Goal: Transaction & Acquisition: Book appointment/travel/reservation

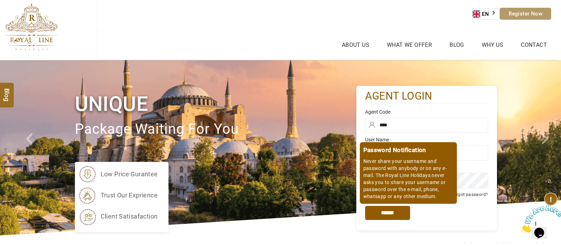
click at [391, 220] on div "Password Notification Never share your username and password with anybody or on…" at bounding box center [426, 213] width 123 height 28
click at [395, 215] on input "*****" at bounding box center [387, 213] width 45 height 14
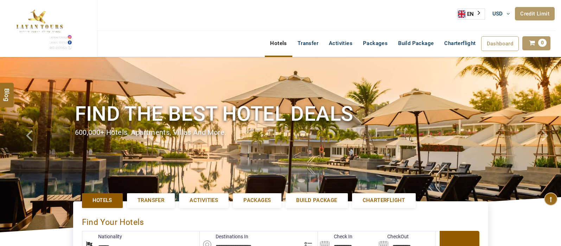
select select "******"
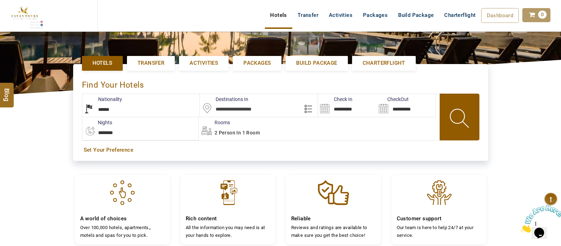
click at [248, 107] on input "text" at bounding box center [259, 105] width 118 height 23
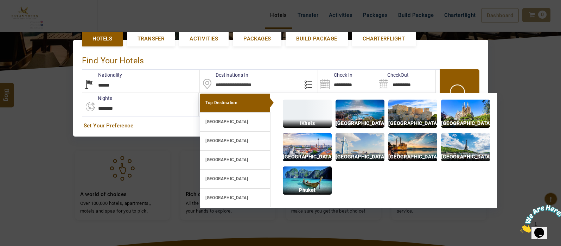
scroll to position [162, 0]
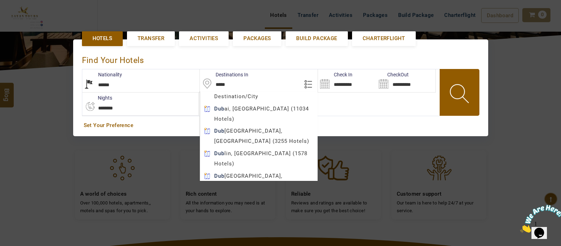
type input "*****"
click at [256, 107] on body "SHAHLA BSHARA USD AED AED EUR € USD $ INR ₹ THB ฿ IDR Rp BHD BHD TRY ₺ Credit L…" at bounding box center [280, 129] width 561 height 583
click at [266, 106] on div "2 Person in 1 Room" at bounding box center [319, 103] width 240 height 23
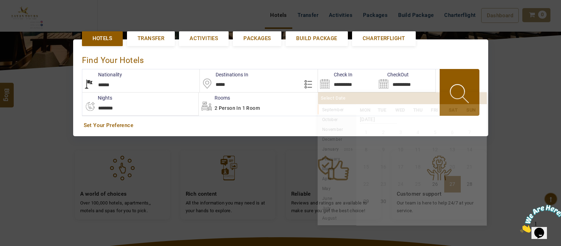
click at [328, 82] on input "**********" at bounding box center [347, 80] width 59 height 23
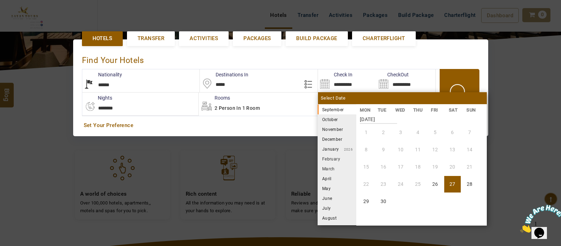
click at [334, 120] on li "October" at bounding box center [336, 119] width 39 height 10
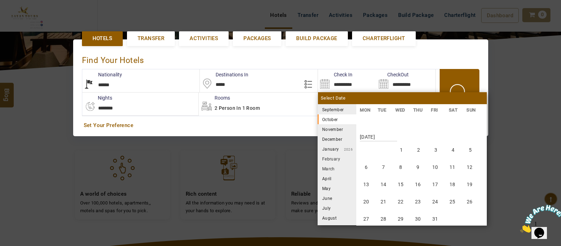
scroll to position [130, 0]
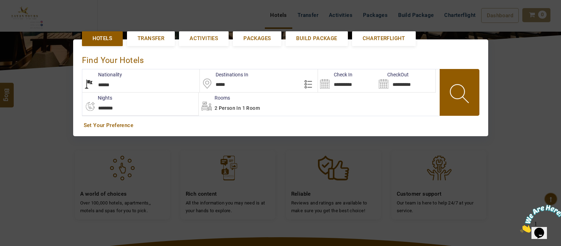
drag, startPoint x: 398, startPoint y: 161, endPoint x: 324, endPoint y: 86, distance: 104.9
click at [324, 86] on div "**********" at bounding box center [347, 80] width 59 height 23
click at [324, 86] on input "**********" at bounding box center [347, 80] width 59 height 23
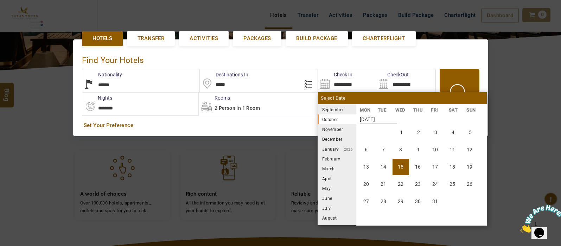
click at [403, 165] on li "15" at bounding box center [400, 167] width 17 height 17
type input "**********"
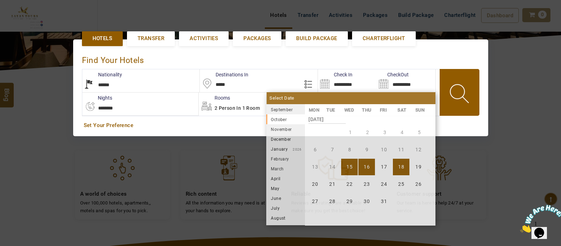
click at [401, 165] on li "18" at bounding box center [401, 167] width 17 height 17
type input "**********"
select select "*"
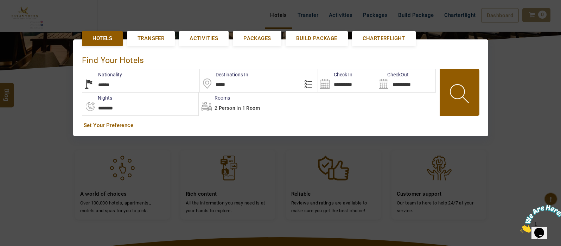
click at [249, 109] on span "2 Person in 1 Room" at bounding box center [236, 108] width 45 height 6
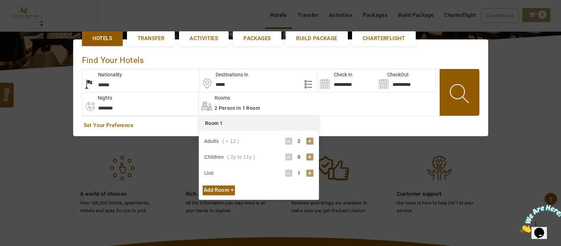
click at [310, 157] on div "+" at bounding box center [309, 156] width 7 height 7
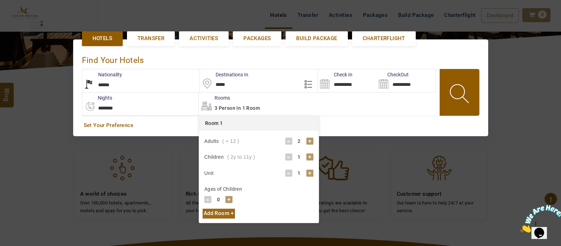
click at [310, 157] on div "+" at bounding box center [309, 156] width 7 height 7
click at [230, 200] on div "+" at bounding box center [228, 199] width 7 height 7
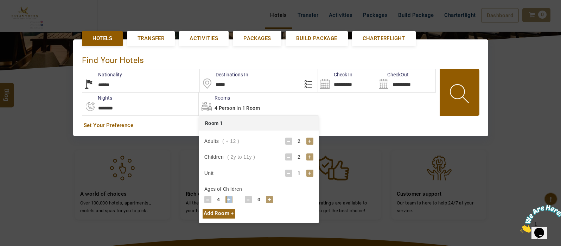
click at [230, 200] on div "+" at bounding box center [228, 199] width 7 height 7
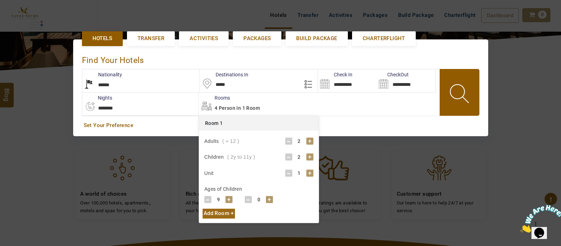
click at [230, 200] on div "+" at bounding box center [228, 199] width 7 height 7
click at [270, 198] on div "+" at bounding box center [269, 199] width 7 height 7
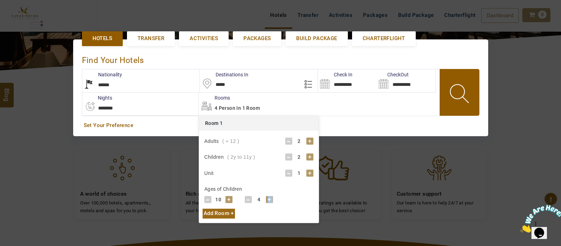
click at [270, 198] on div "+" at bounding box center [269, 199] width 7 height 7
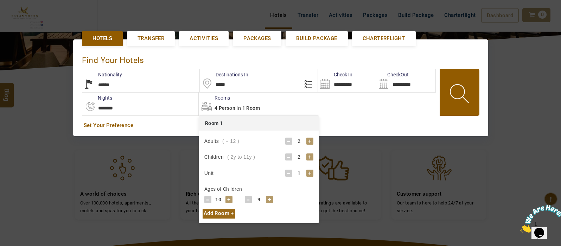
click at [456, 86] on span at bounding box center [460, 94] width 32 height 35
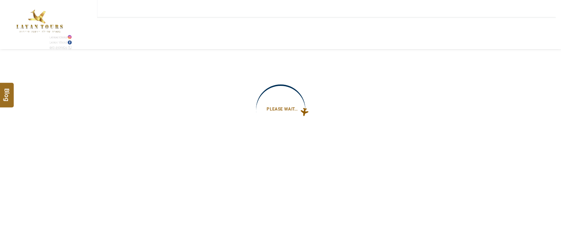
type input "**********"
select select "*"
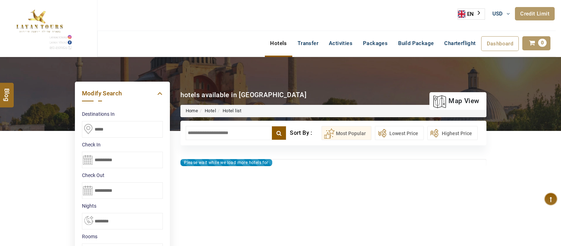
type input "**********"
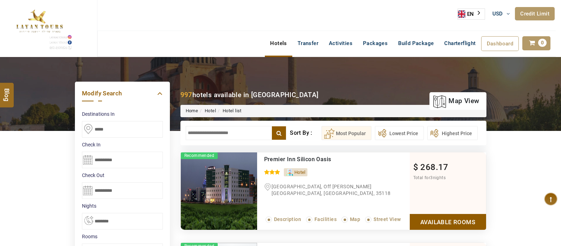
click at [207, 133] on input "text" at bounding box center [236, 133] width 101 height 14
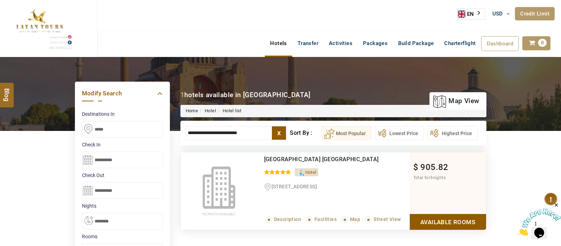
type input "**********"
drag, startPoint x: 429, startPoint y: 229, endPoint x: 461, endPoint y: 216, distance: 34.9
drag, startPoint x: 461, startPoint y: 216, endPoint x: 464, endPoint y: 221, distance: 5.7
click at [464, 221] on link "Available Rooms" at bounding box center [448, 222] width 76 height 16
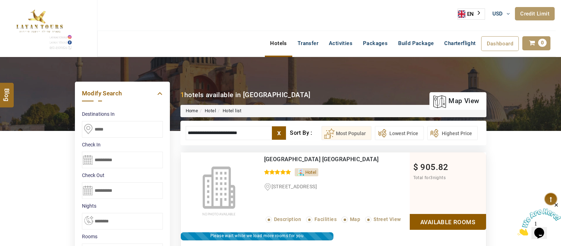
scroll to position [134, 0]
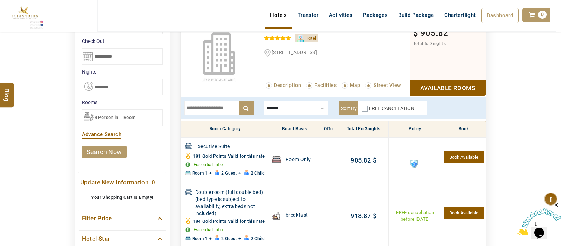
click at [322, 106] on div at bounding box center [296, 108] width 64 height 14
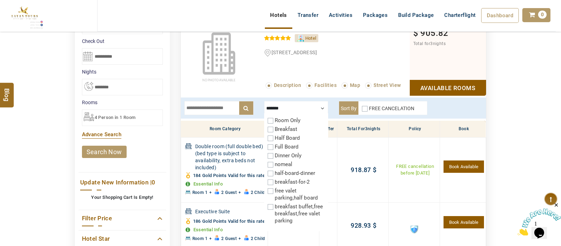
click at [529, 112] on div "DESTINATION + Add Destination Nationality Afghanistan Albania Algeria American …" at bounding box center [280, 180] width 561 height 515
drag, startPoint x: 529, startPoint y: 112, endPoint x: 534, endPoint y: 108, distance: 6.0
click at [534, 108] on div "DESTINATION + Add Destination Nationality Afghanistan Albania Algeria American …" at bounding box center [280, 180] width 561 height 515
click at [321, 106] on div at bounding box center [296, 108] width 64 height 14
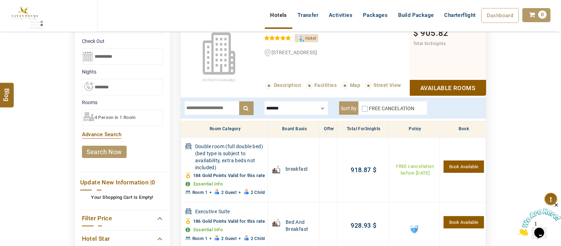
click at [215, 105] on input "text" at bounding box center [218, 108] width 69 height 14
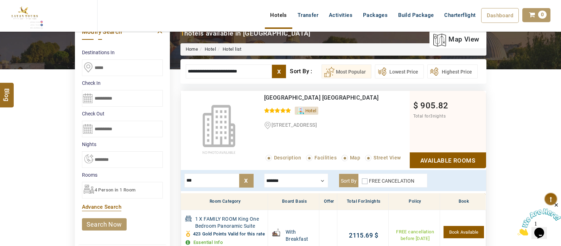
scroll to position [66, 0]
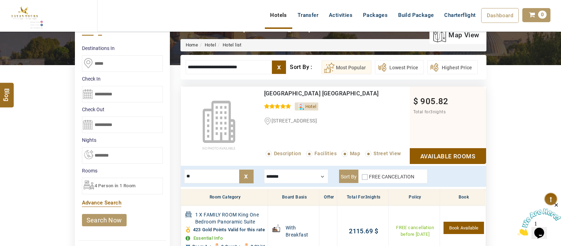
type input "*"
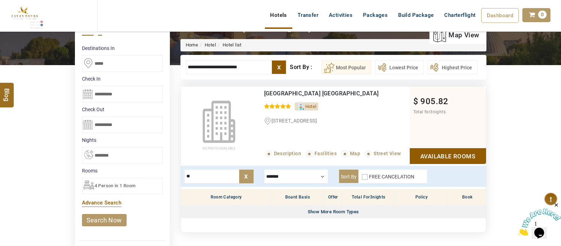
type input "*"
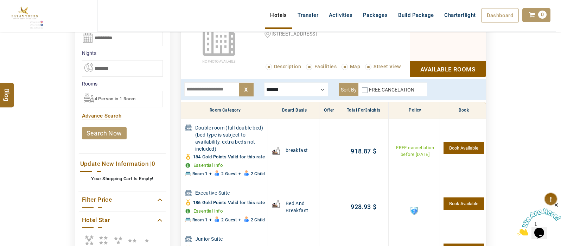
scroll to position [151, 0]
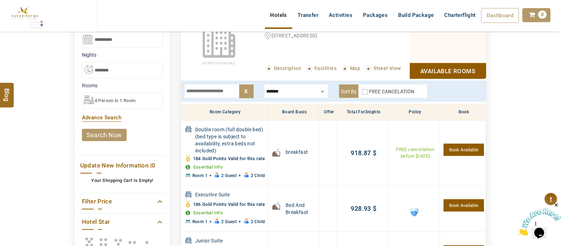
click at [115, 102] on span "4 Person in 1 Room" at bounding box center [115, 100] width 41 height 5
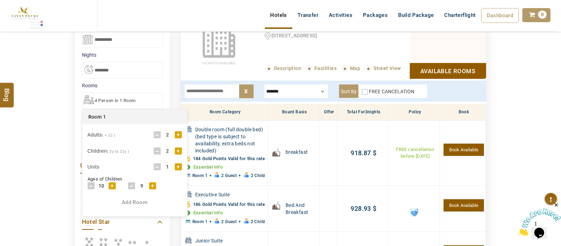
click at [179, 150] on div "+" at bounding box center [178, 150] width 7 height 7
click at [112, 194] on div "+" at bounding box center [112, 195] width 7 height 7
click at [2, 145] on div "DESTINATION + Add Destination Nationality [GEOGRAPHIC_DATA] [DEMOGRAPHIC_DATA] …" at bounding box center [280, 163] width 561 height 515
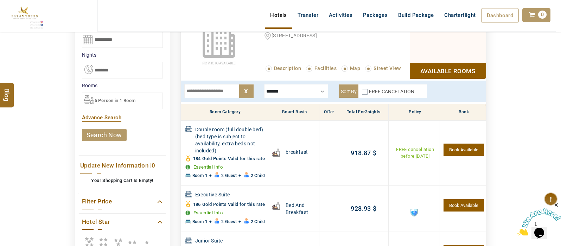
click at [95, 129] on link "search now" at bounding box center [104, 135] width 45 height 12
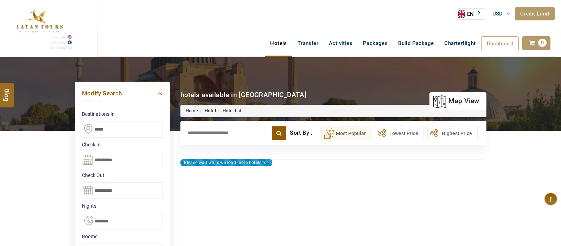
select select "*"
type input "**********"
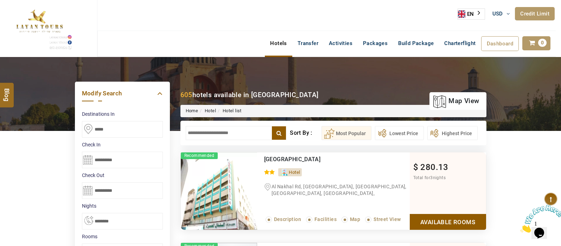
click at [216, 131] on input "text" at bounding box center [236, 133] width 101 height 14
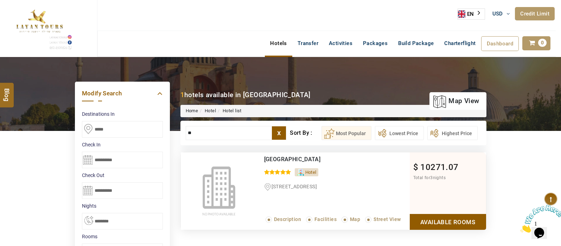
type input "*"
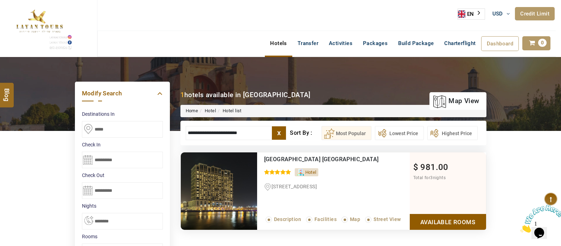
type input "**********"
click at [439, 220] on link "Available Rooms" at bounding box center [448, 222] width 76 height 16
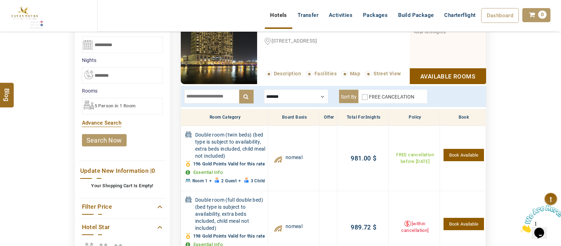
scroll to position [147, 0]
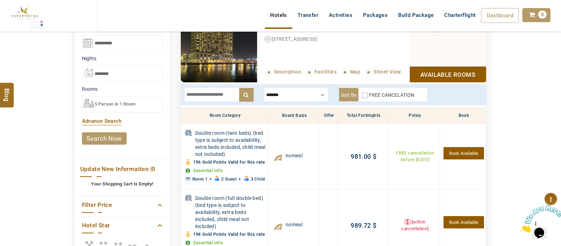
click at [318, 94] on div at bounding box center [296, 95] width 64 height 14
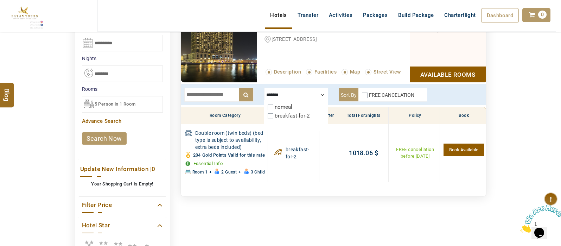
click at [552, 102] on div "DESTINATION + Add Destination Nationality Afghanistan Albania Algeria American …" at bounding box center [280, 134] width 561 height 449
click at [546, 102] on div "DESTINATION + Add Destination Nationality Afghanistan Albania Algeria American …" at bounding box center [280, 134] width 561 height 449
click at [319, 95] on div at bounding box center [296, 95] width 64 height 14
click at [213, 97] on input "text" at bounding box center [218, 95] width 69 height 14
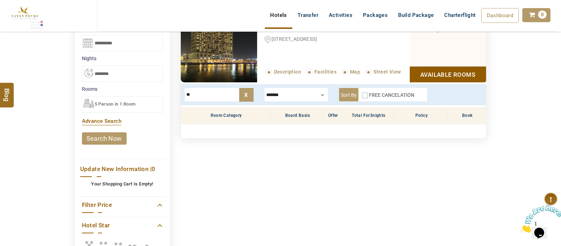
type input "*"
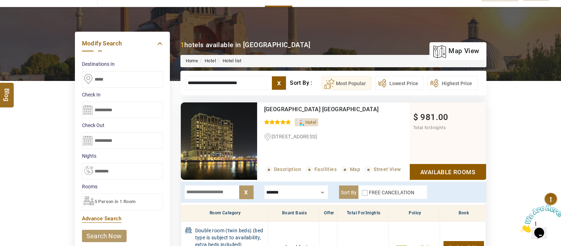
scroll to position [51, 0]
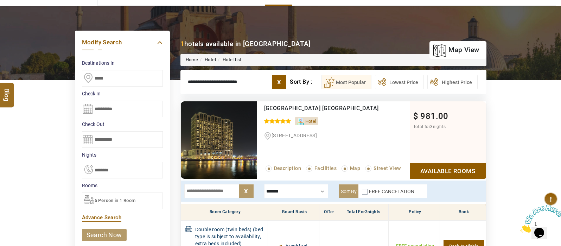
drag, startPoint x: 246, startPoint y: 83, endPoint x: 161, endPoint y: 87, distance: 85.2
click at [161, 87] on div "DESTINATION + Add Destination Nationality Afghanistan Albania Algeria American …" at bounding box center [280, 230] width 561 height 449
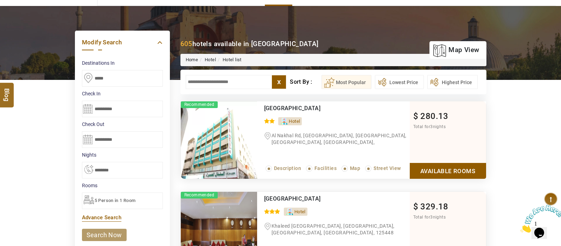
click at [123, 204] on div "5 Person in 1 Room" at bounding box center [122, 200] width 81 height 17
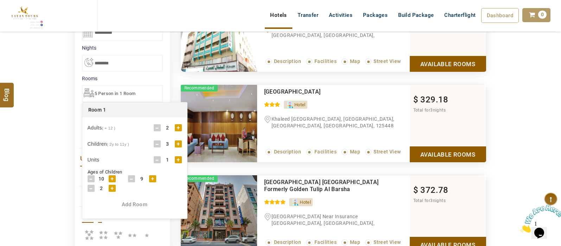
scroll to position [162, 0]
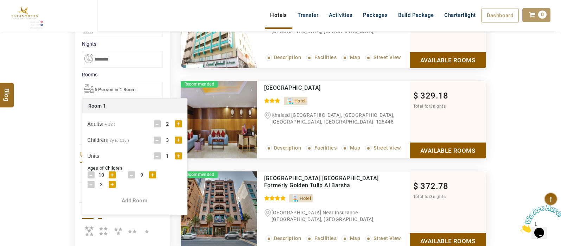
click at [155, 136] on div "-" at bounding box center [157, 139] width 7 height 7
click at [28, 167] on div "DESTINATION + Add Destination Nationality [GEOGRAPHIC_DATA] [DEMOGRAPHIC_DATA] …" at bounding box center [280, 168] width 561 height 547
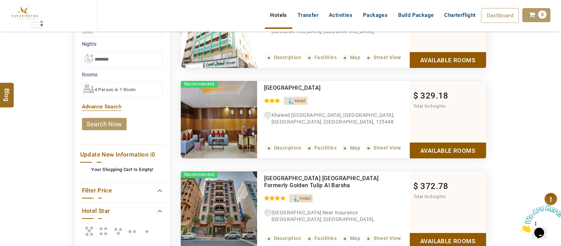
click at [112, 125] on link "search now" at bounding box center [104, 124] width 45 height 12
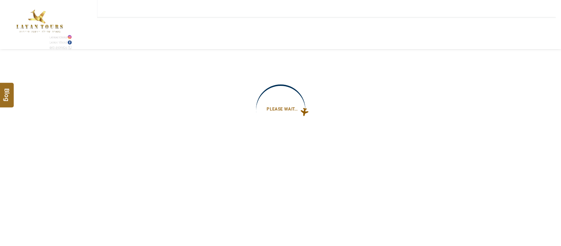
type input "**********"
select select "*"
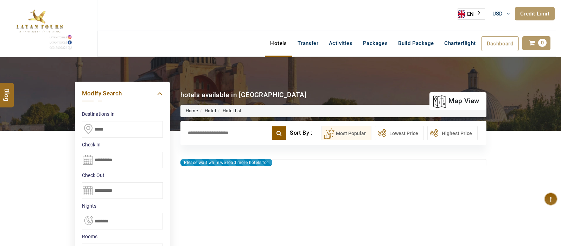
type input "**********"
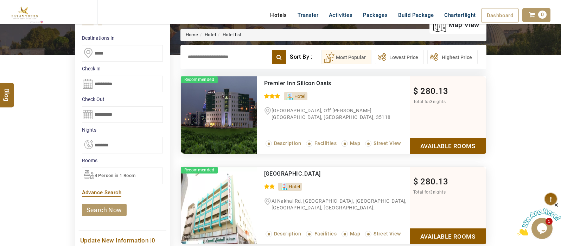
scroll to position [80, 0]
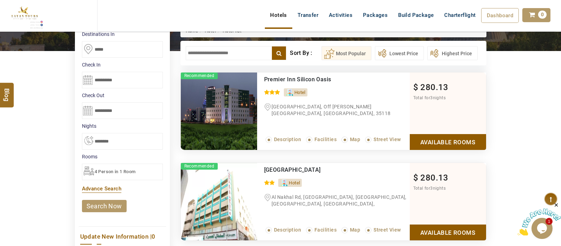
click at [111, 172] on span "4 Person in 1 Room" at bounding box center [115, 171] width 41 height 5
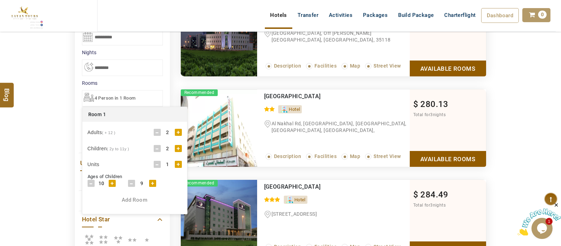
scroll to position [150, 0]
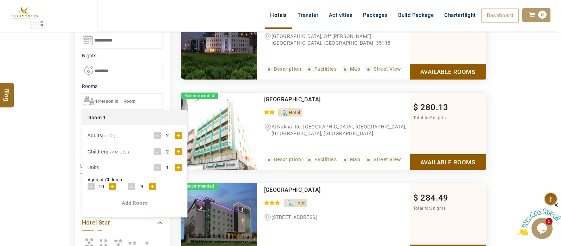
click at [25, 181] on div "DESTINATION + Add Destination Nationality [GEOGRAPHIC_DATA] [DEMOGRAPHIC_DATA] …" at bounding box center [280, 180] width 561 height 547
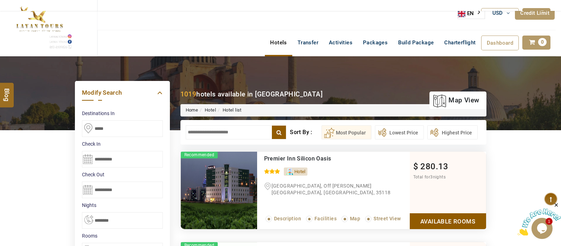
scroll to position [5, 0]
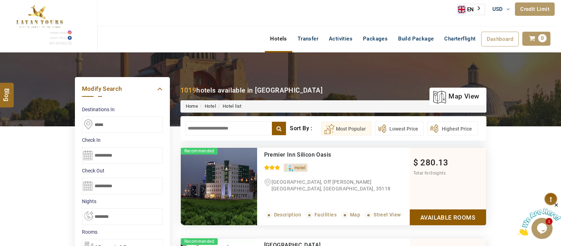
click at [219, 126] on input "text" at bounding box center [236, 128] width 101 height 14
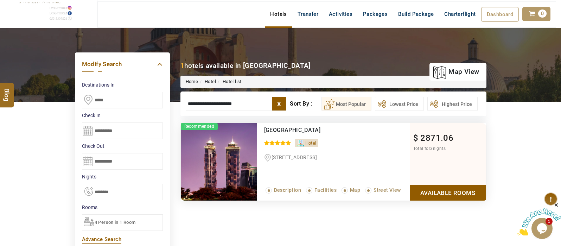
scroll to position [23, 0]
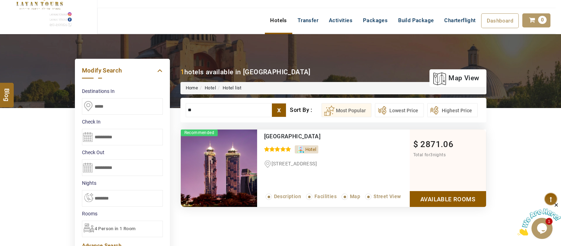
type input "*"
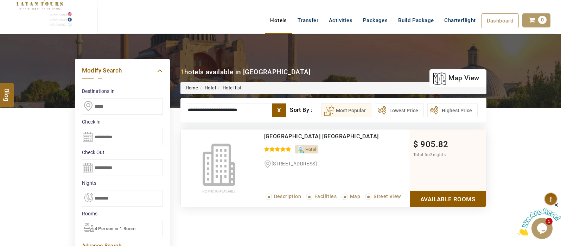
type input "**********"
click at [437, 203] on link "Available Rooms" at bounding box center [448, 199] width 76 height 16
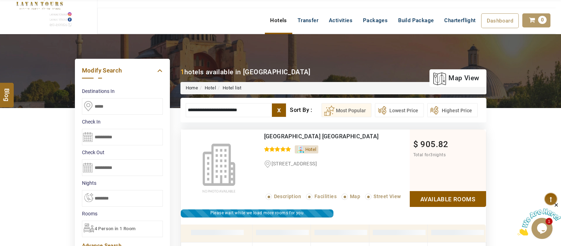
scroll to position [134, 0]
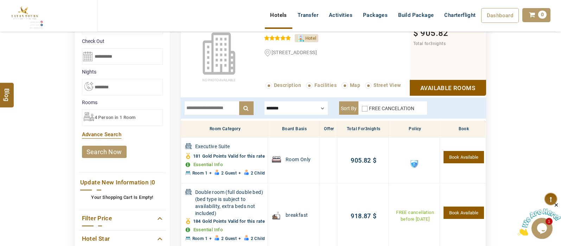
click at [213, 112] on input "text" at bounding box center [218, 108] width 69 height 14
type input "*"
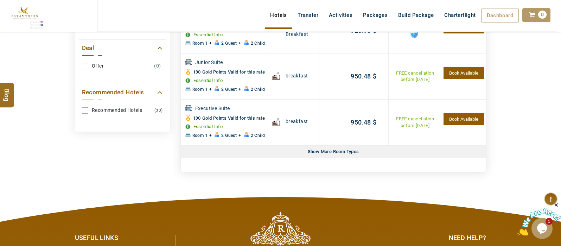
scroll to position [387, 0]
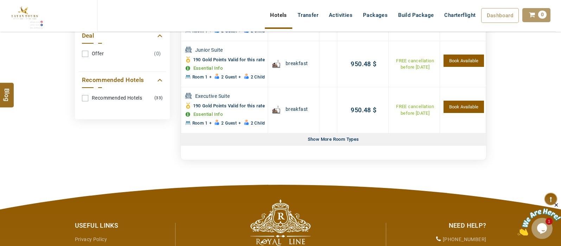
click at [331, 146] on div "Show More Room Types" at bounding box center [333, 139] width 57 height 12
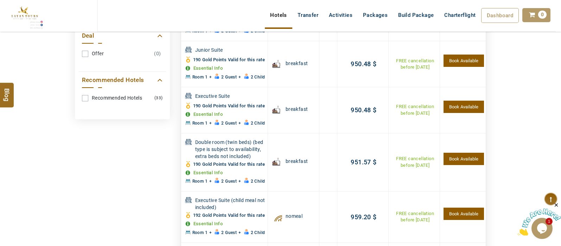
drag, startPoint x: 561, startPoint y: 13, endPoint x: 553, endPoint y: 16, distance: 8.6
click at [553, 16] on div "Hotels Transfer Activities Packages Build Package Charterflight Dashboard My Pr…" at bounding box center [407, 15] width 296 height 15
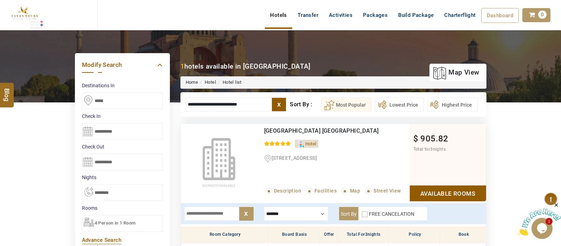
scroll to position [0, 0]
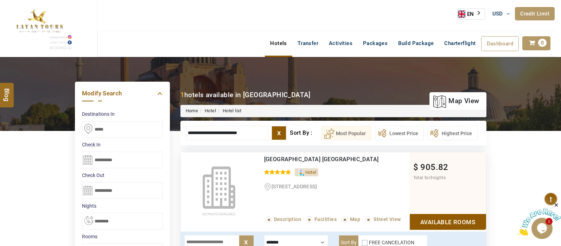
click at [247, 132] on input "**********" at bounding box center [236, 133] width 101 height 14
type input "*"
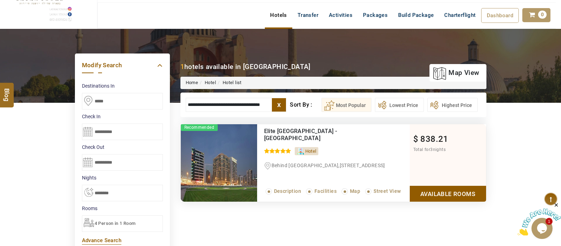
scroll to position [37, 0]
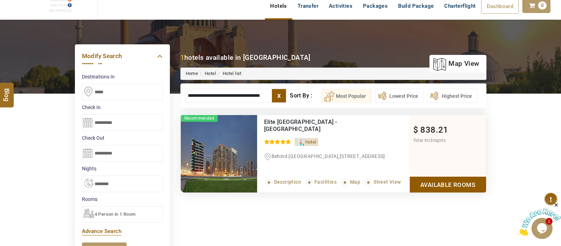
type input "**********"
click at [120, 213] on span "4 Person in 1 Room" at bounding box center [115, 213] width 41 height 5
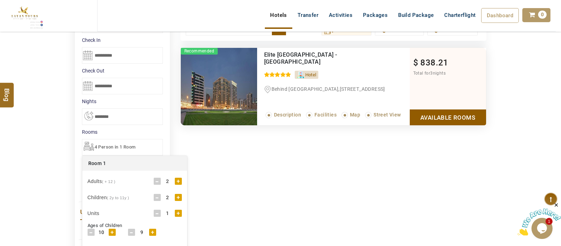
scroll to position [102, 0]
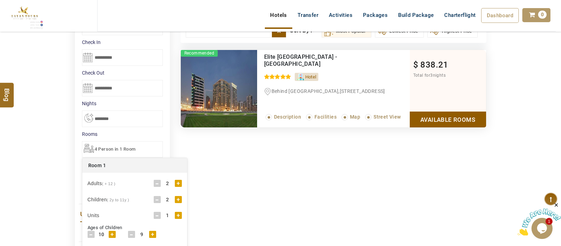
click at [176, 200] on div "+" at bounding box center [178, 199] width 7 height 7
click at [114, 241] on div "+" at bounding box center [112, 243] width 7 height 7
click at [113, 242] on div "+" at bounding box center [112, 243] width 7 height 7
click at [260, 176] on div "**********" at bounding box center [281, 227] width 422 height 354
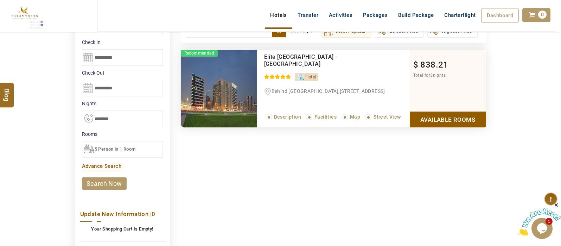
click at [110, 185] on link "search now" at bounding box center [104, 183] width 45 height 12
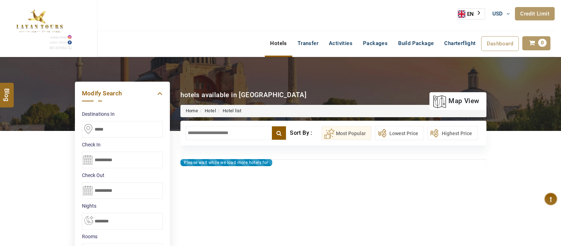
select select "*"
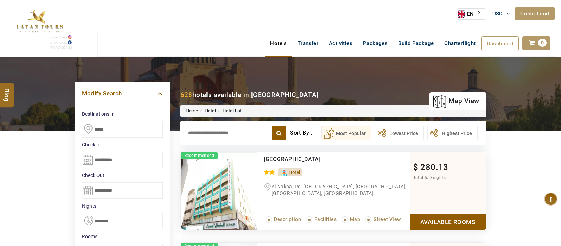
click at [206, 135] on input "text" at bounding box center [236, 133] width 101 height 14
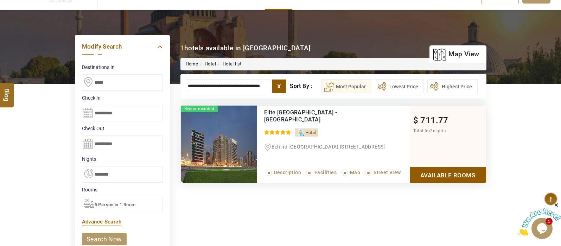
scroll to position [53, 0]
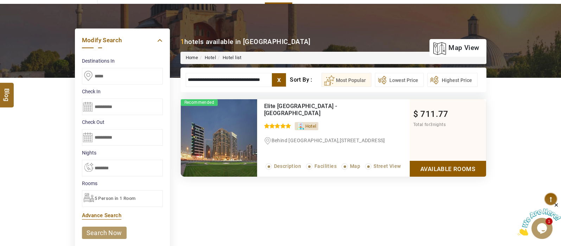
type input "**********"
click at [424, 168] on link "Available Rooms" at bounding box center [448, 169] width 76 height 16
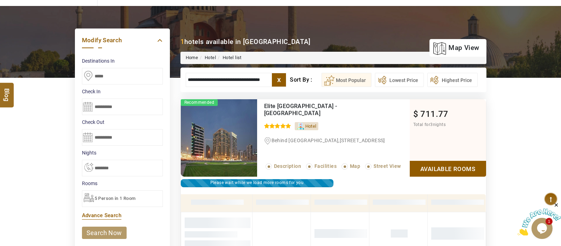
scroll to position [134, 0]
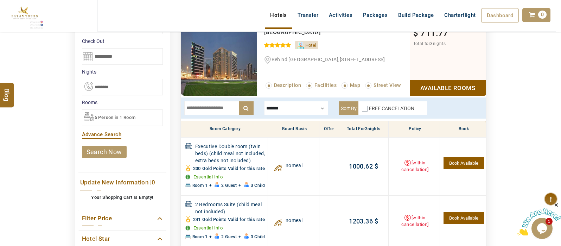
click at [305, 109] on div at bounding box center [296, 108] width 64 height 14
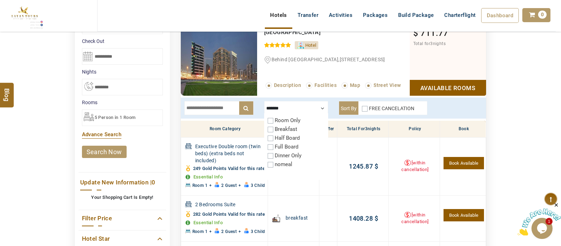
click at [524, 103] on div "DESTINATION + Add Destination Nationality [GEOGRAPHIC_DATA] [DEMOGRAPHIC_DATA] …" at bounding box center [280, 173] width 561 height 501
click at [519, 97] on div "DESTINATION + Add Destination Nationality [GEOGRAPHIC_DATA] [DEMOGRAPHIC_DATA] …" at bounding box center [280, 173] width 561 height 501
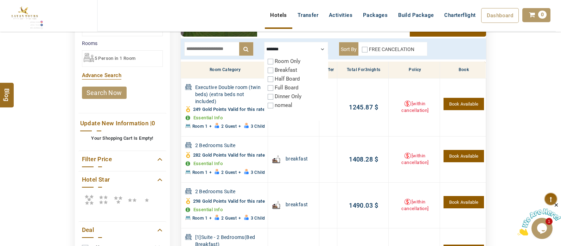
scroll to position [158, 0]
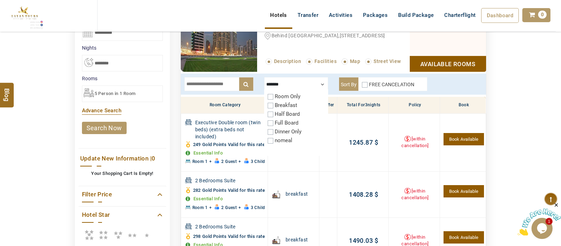
click at [321, 85] on div at bounding box center [296, 84] width 64 height 14
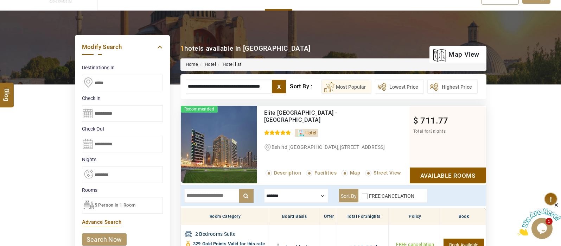
scroll to position [47, 0]
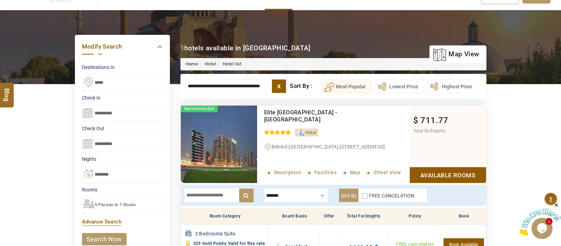
drag, startPoint x: 187, startPoint y: 84, endPoint x: 277, endPoint y: 84, distance: 90.0
click at [277, 84] on li "**********" at bounding box center [236, 86] width 101 height 14
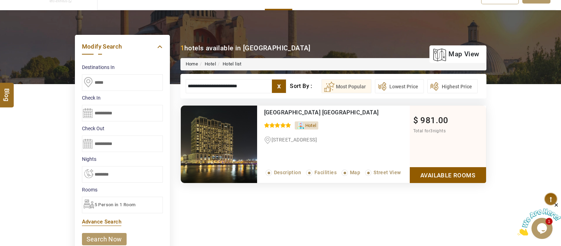
click input "******" at bounding box center [0, 0] width 0 height 0
type input "*"
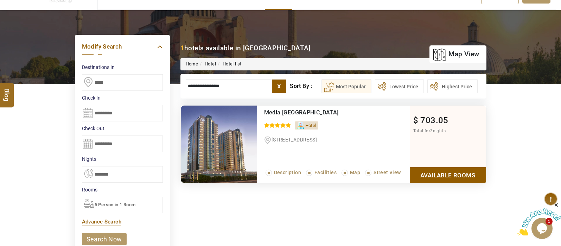
type input "**********"
click at [473, 173] on link "Available Rooms" at bounding box center [448, 175] width 76 height 16
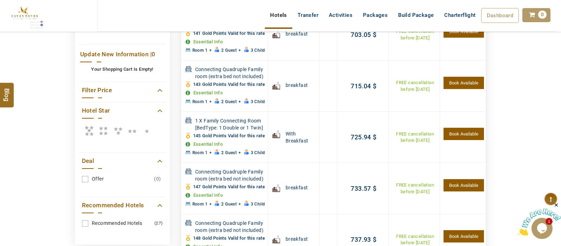
scroll to position [261, 0]
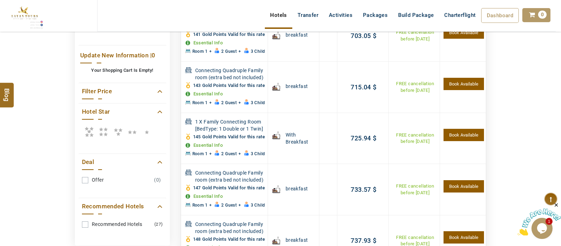
drag, startPoint x: 559, startPoint y: 98, endPoint x: 559, endPoint y: 87, distance: 10.9
click at [559, 87] on div "DESTINATION + Add Destination Nationality [GEOGRAPHIC_DATA] [DEMOGRAPHIC_DATA] …" at bounding box center [280, 50] width 561 height 509
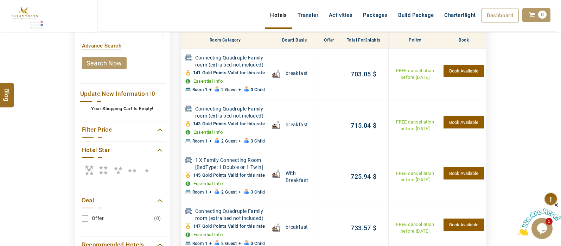
scroll to position [219, 0]
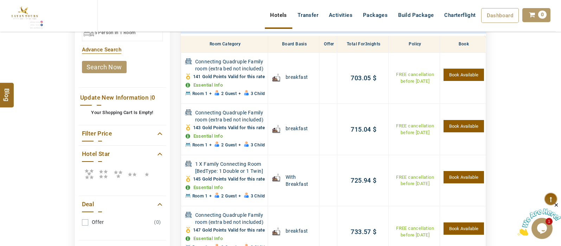
drag, startPoint x: 559, startPoint y: 86, endPoint x: 555, endPoint y: 84, distance: 4.8
click at [555, 84] on div "DESTINATION + Add Destination Nationality [GEOGRAPHIC_DATA] [DEMOGRAPHIC_DATA] …" at bounding box center [280, 92] width 561 height 509
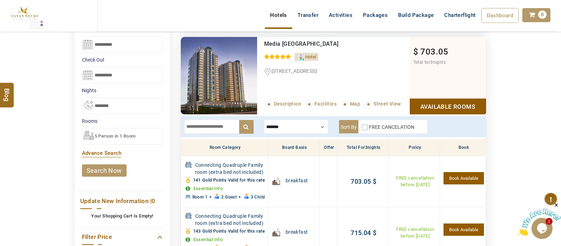
scroll to position [121, 0]
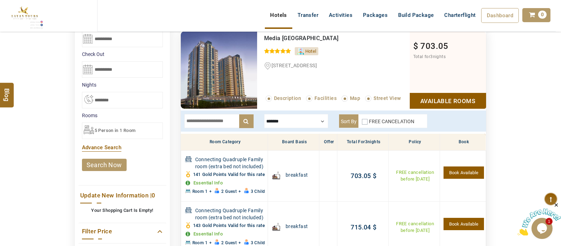
click at [558, 72] on div "DESTINATION + Add Destination Nationality [GEOGRAPHIC_DATA] [DEMOGRAPHIC_DATA] …" at bounding box center [280, 190] width 561 height 509
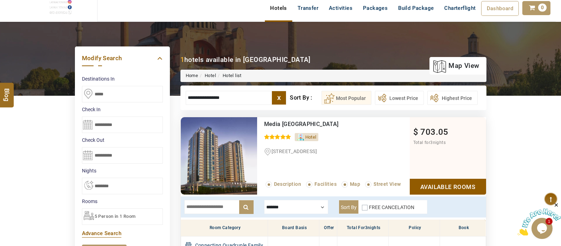
scroll to position [41, 0]
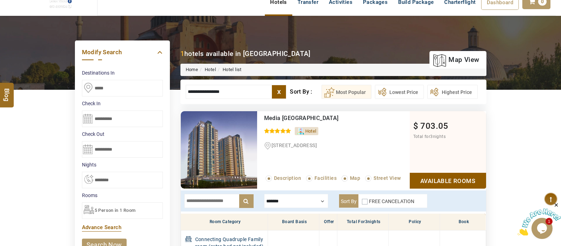
click at [88, 118] on input "**********" at bounding box center [122, 118] width 81 height 17
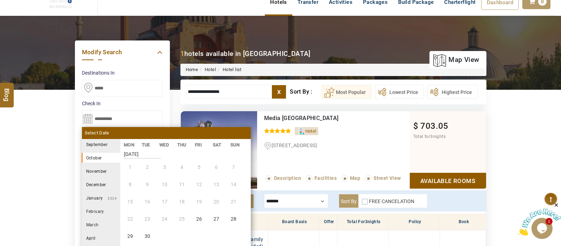
scroll to position [130, 0]
click at [145, 204] on li "14" at bounding box center [147, 201] width 17 height 17
type input "**********"
select select "*"
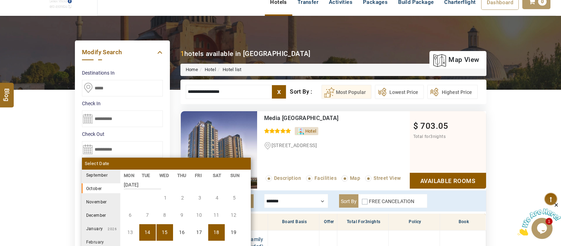
click at [212, 228] on li "18" at bounding box center [216, 232] width 17 height 17
type input "**********"
select select "*"
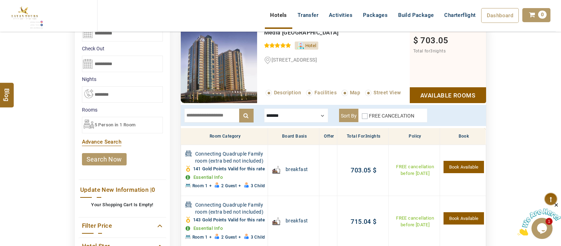
scroll to position [125, 0]
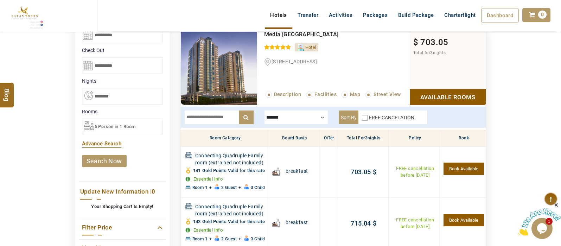
click at [112, 162] on link "search now" at bounding box center [104, 161] width 45 height 12
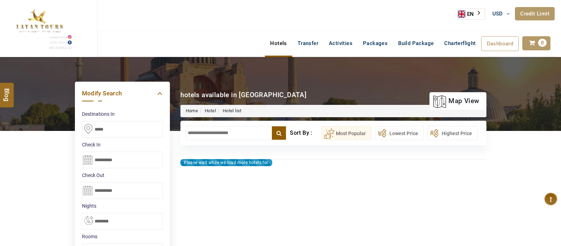
select select "*"
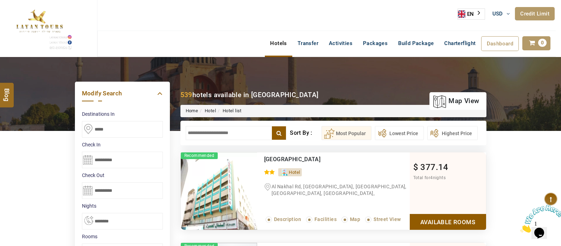
click at [211, 130] on input "text" at bounding box center [236, 133] width 101 height 14
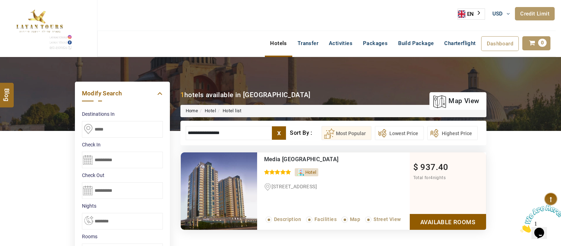
type input "**********"
click at [437, 221] on link "Available Rooms" at bounding box center [448, 222] width 76 height 16
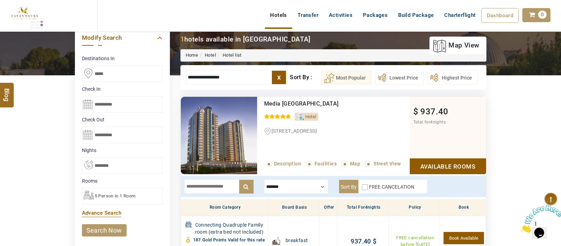
scroll to position [54, 0]
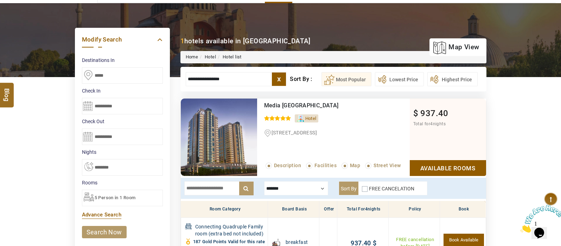
click at [84, 106] on input "**********" at bounding box center [122, 106] width 81 height 17
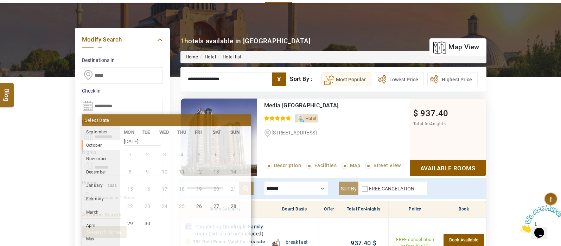
scroll to position [130, 0]
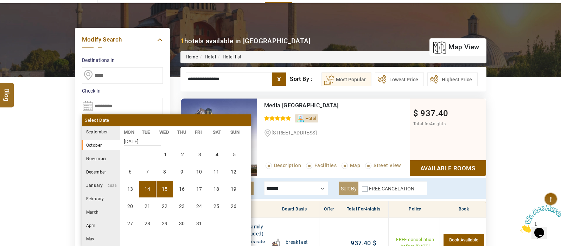
click at [165, 192] on li "15" at bounding box center [164, 189] width 17 height 17
type input "**********"
select select "*"
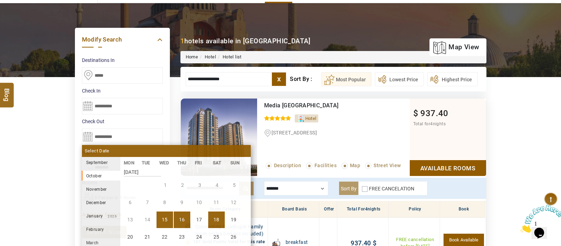
click at [219, 219] on li "18" at bounding box center [216, 219] width 17 height 17
type input "**********"
select select "*"
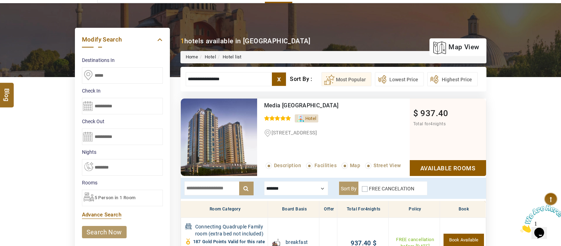
click at [117, 198] on span "5 Person in 1 Room" at bounding box center [115, 197] width 41 height 5
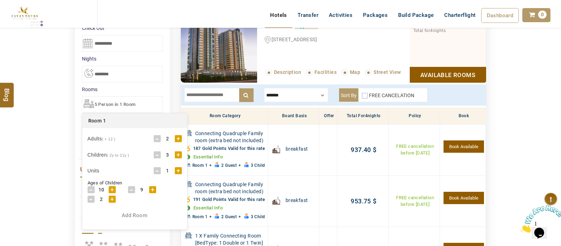
scroll to position [159, 0]
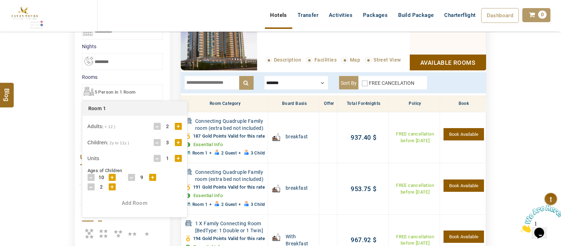
click at [159, 140] on div "-" at bounding box center [157, 142] width 7 height 7
click at [22, 185] on div "DESTINATION + Add Destination Nationality [GEOGRAPHIC_DATA] [DEMOGRAPHIC_DATA] …" at bounding box center [280, 152] width 561 height 509
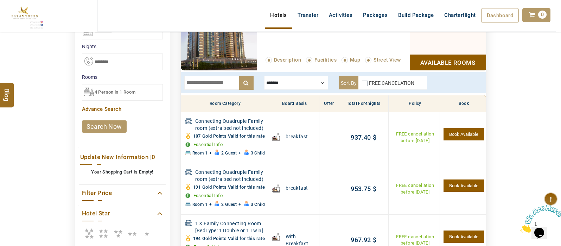
click at [104, 127] on link "search now" at bounding box center [104, 126] width 45 height 12
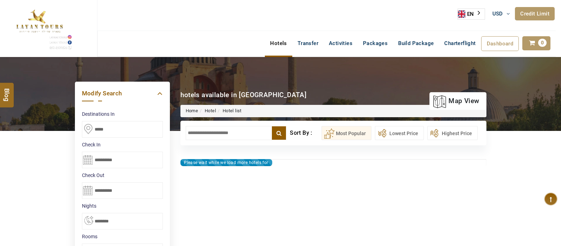
select select "*"
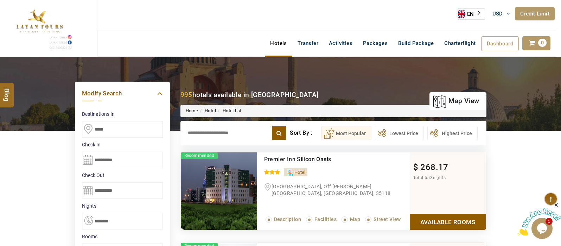
click at [201, 130] on input "text" at bounding box center [236, 133] width 101 height 14
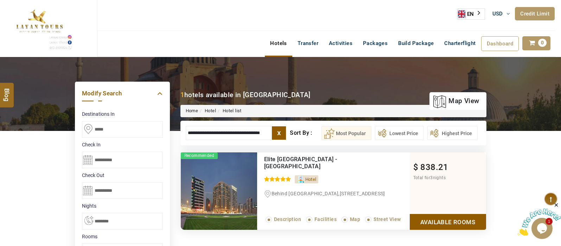
type input "**********"
click at [461, 220] on link "Available Rooms" at bounding box center [448, 222] width 76 height 16
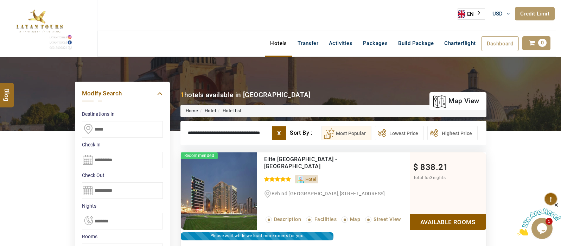
scroll to position [134, 0]
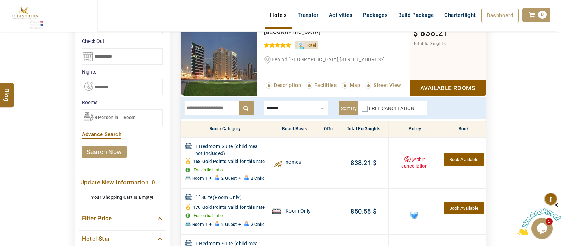
click at [318, 108] on div at bounding box center [296, 108] width 64 height 14
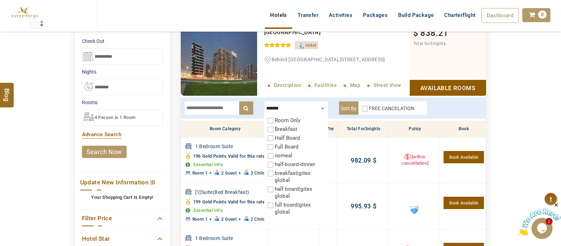
click at [560, 83] on div "DESTINATION + Add Destination Nationality [GEOGRAPHIC_DATA] [DEMOGRAPHIC_DATA] …" at bounding box center [280, 167] width 561 height 488
click at [321, 105] on div at bounding box center [296, 108] width 64 height 14
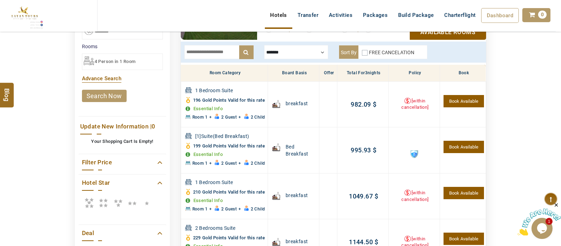
scroll to position [188, 0]
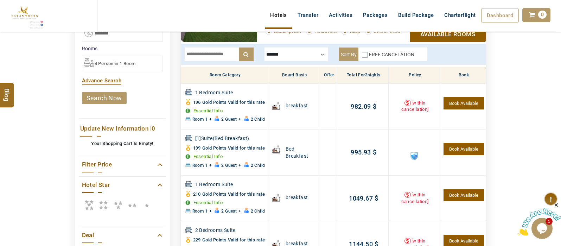
click at [363, 51] on div "FREE CANCELATION" at bounding box center [388, 56] width 52 height 10
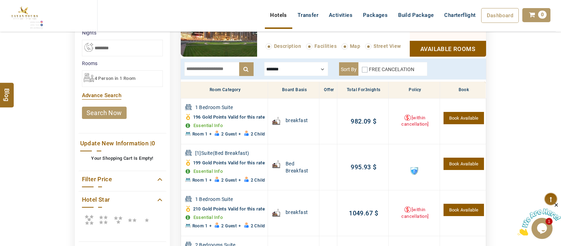
scroll to position [175, 0]
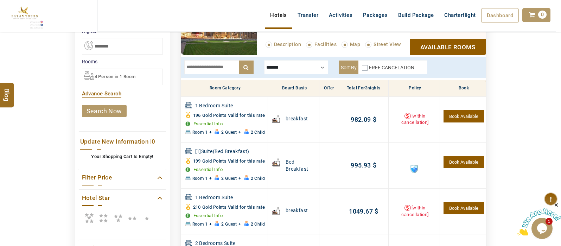
click at [311, 67] on div at bounding box center [296, 67] width 64 height 14
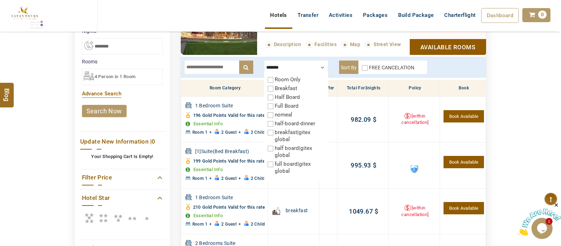
click at [537, 67] on div "DESTINATION + Add Destination Nationality [GEOGRAPHIC_DATA] [DEMOGRAPHIC_DATA] …" at bounding box center [280, 126] width 561 height 488
click at [321, 63] on div at bounding box center [296, 67] width 64 height 14
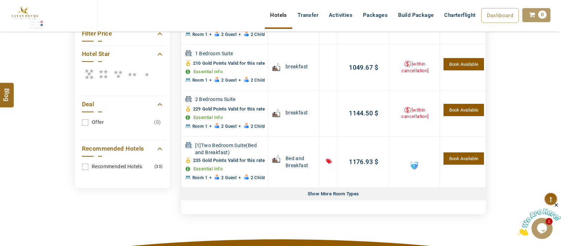
scroll to position [322, 0]
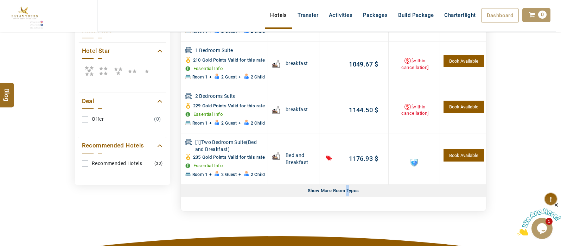
click at [348, 197] on div "Show More Room Types" at bounding box center [333, 191] width 57 height 12
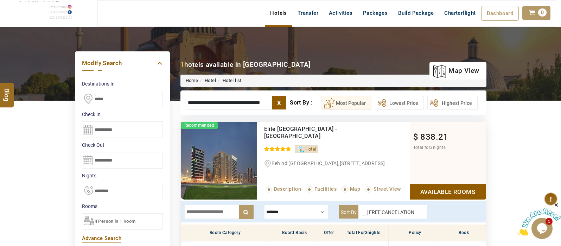
scroll to position [0, 0]
